Goal: Check status: Check status

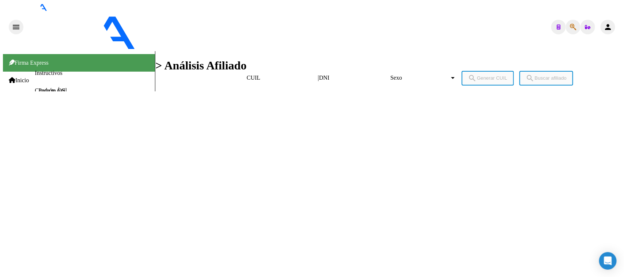
click at [319, 75] on input "DNI" at bounding box center [352, 78] width 66 height 7
type input "5761807"
click at [390, 75] on span "Sexo" at bounding box center [419, 78] width 59 height 7
click at [321, 122] on span "Femenino" at bounding box center [312, 130] width 618 height 16
drag, startPoint x: 394, startPoint y: 64, endPoint x: 407, endPoint y: 68, distance: 13.3
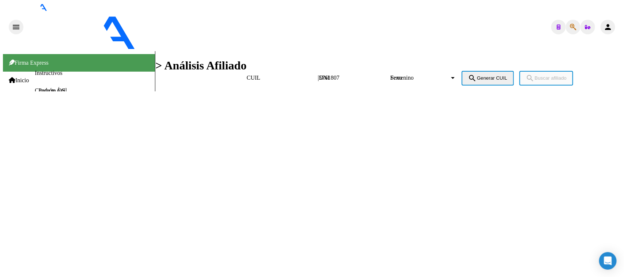
click at [462, 71] on button "search Generar CUIL" at bounding box center [488, 78] width 52 height 15
type input "27-05761807-3"
click at [519, 71] on button "search Buscar afiliado" at bounding box center [546, 78] width 54 height 15
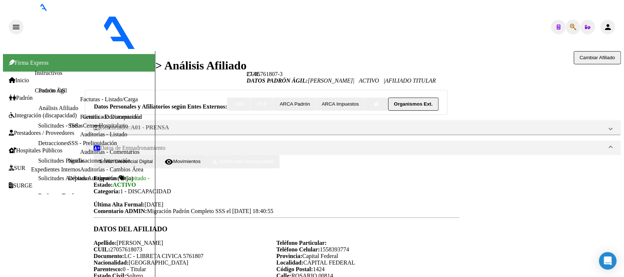
click at [273, 164] on span "Certificado Discapacidad" at bounding box center [247, 161] width 54 height 5
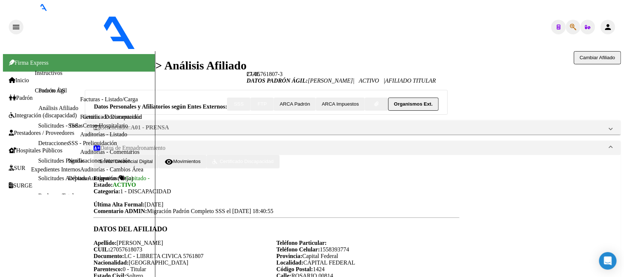
drag, startPoint x: 149, startPoint y: 84, endPoint x: 209, endPoint y: 143, distance: 84.5
click at [340, 216] on div "DATOS PADRÓN ÁGIL: [PERSON_NAME] | ACTIVO | AFILIADO TITULAR Datos Personales y…" at bounding box center [353, 266] width 536 height 378
click at [107, 69] on div "PADRON -> Análisis Afiliado Cambiar Afiliado 27-05761807-3 CUIL DATOS PADRÓN ÁG…" at bounding box center [353, 253] width 536 height 404
drag, startPoint x: 91, startPoint y: 66, endPoint x: 290, endPoint y: 185, distance: 232.3
click at [283, 180] on app-analisis-afiliado "PADRON -> Análisis Afiliado Cambiar Afiliado 27-05761807-3 CUIL DATOS PADRÓN ÁG…" at bounding box center [353, 263] width 536 height 385
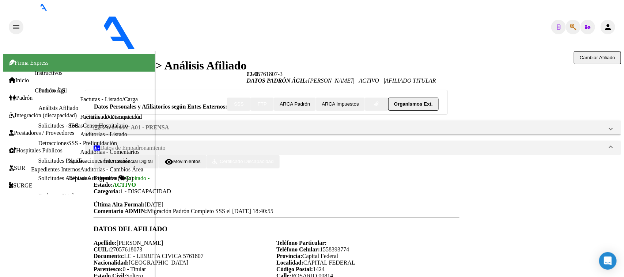
scroll to position [137, 0]
drag, startPoint x: 102, startPoint y: 158, endPoint x: 209, endPoint y: 192, distance: 113.1
click at [209, 215] on div "DATOS DEL AFILIADO Apellido: [PERSON_NAME]: 27057618073 Documento: LC - LIBRETA…" at bounding box center [277, 260] width 366 height 91
copy div "DATOS DEL AFILIADO Apellido: [PERSON_NAME]: 27057618073 Documento: LC - LIBRETA…"
click at [256, 155] on div "Enviar Credencial Digital remove_red_eye Movimientos Certificado Discapacidad E…" at bounding box center [277, 181] width 366 height 53
